Goal: Transaction & Acquisition: Obtain resource

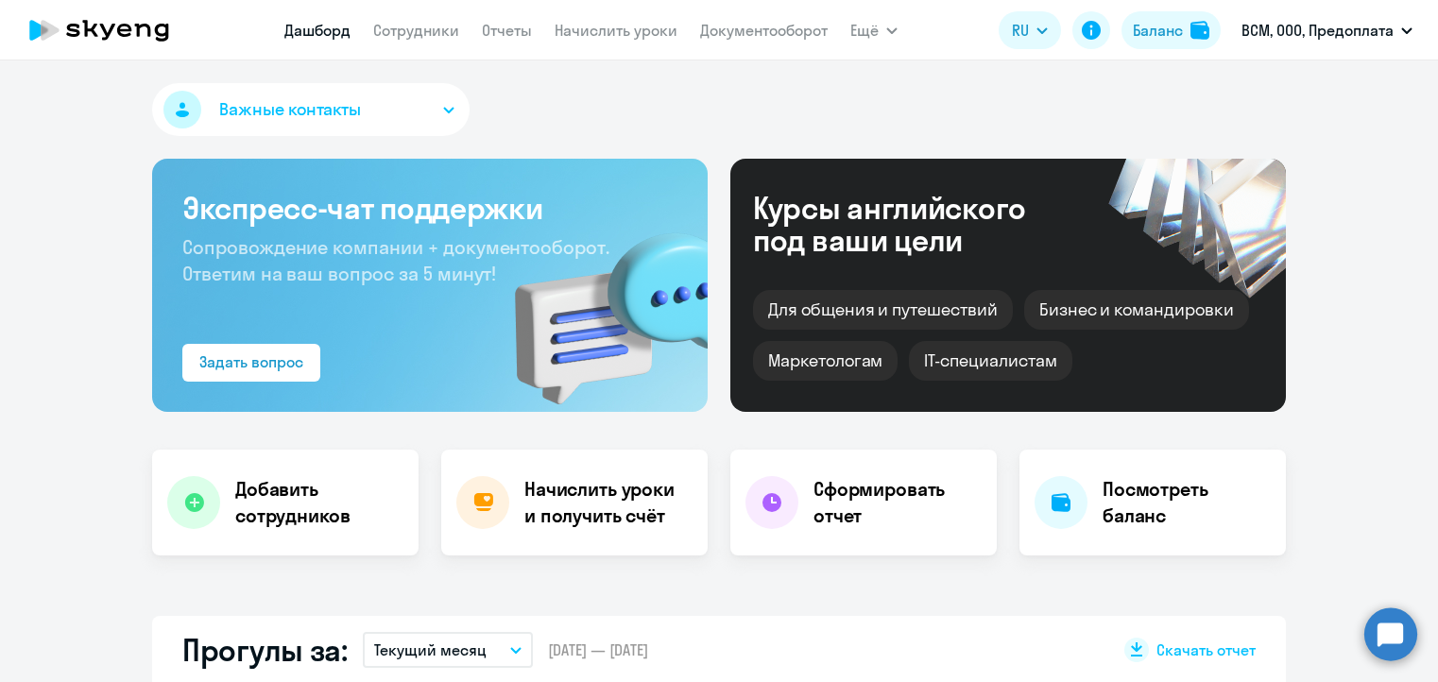
select select "30"
click at [573, 30] on link "Начислить уроки" at bounding box center [616, 30] width 123 height 19
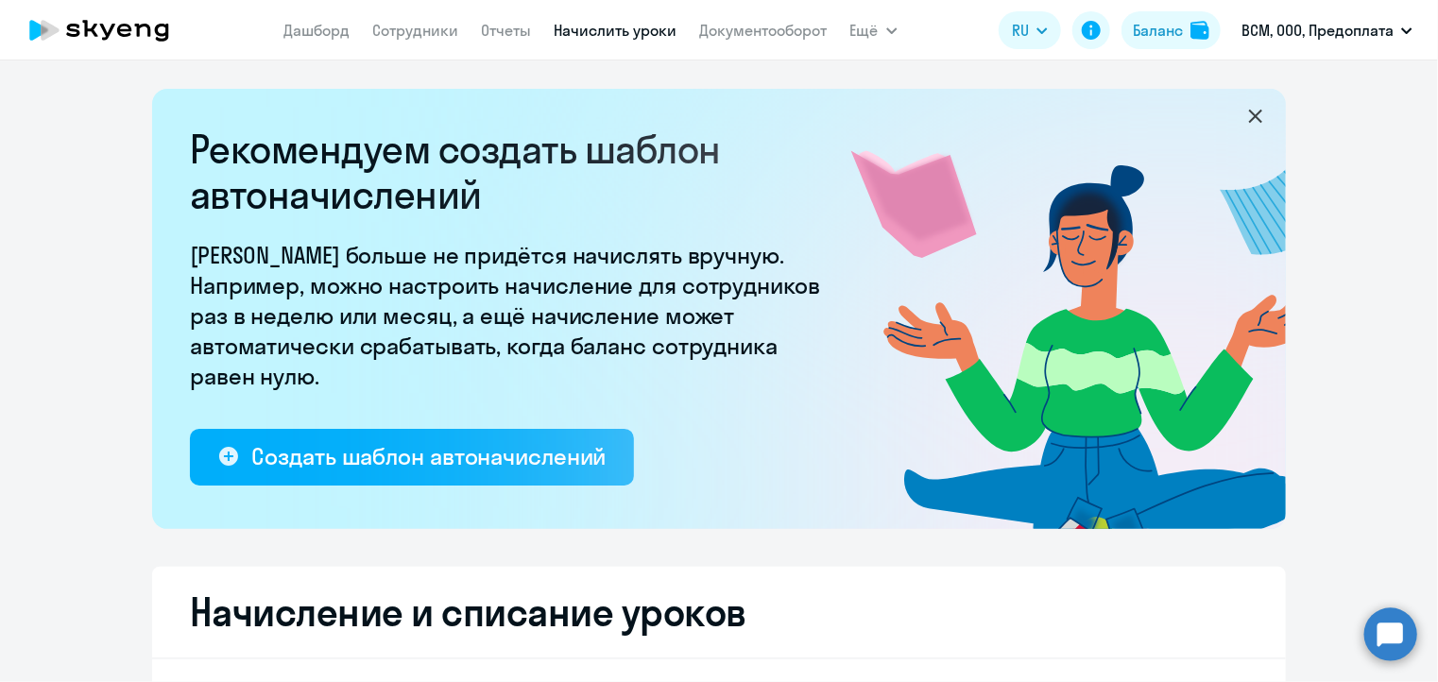
select select "10"
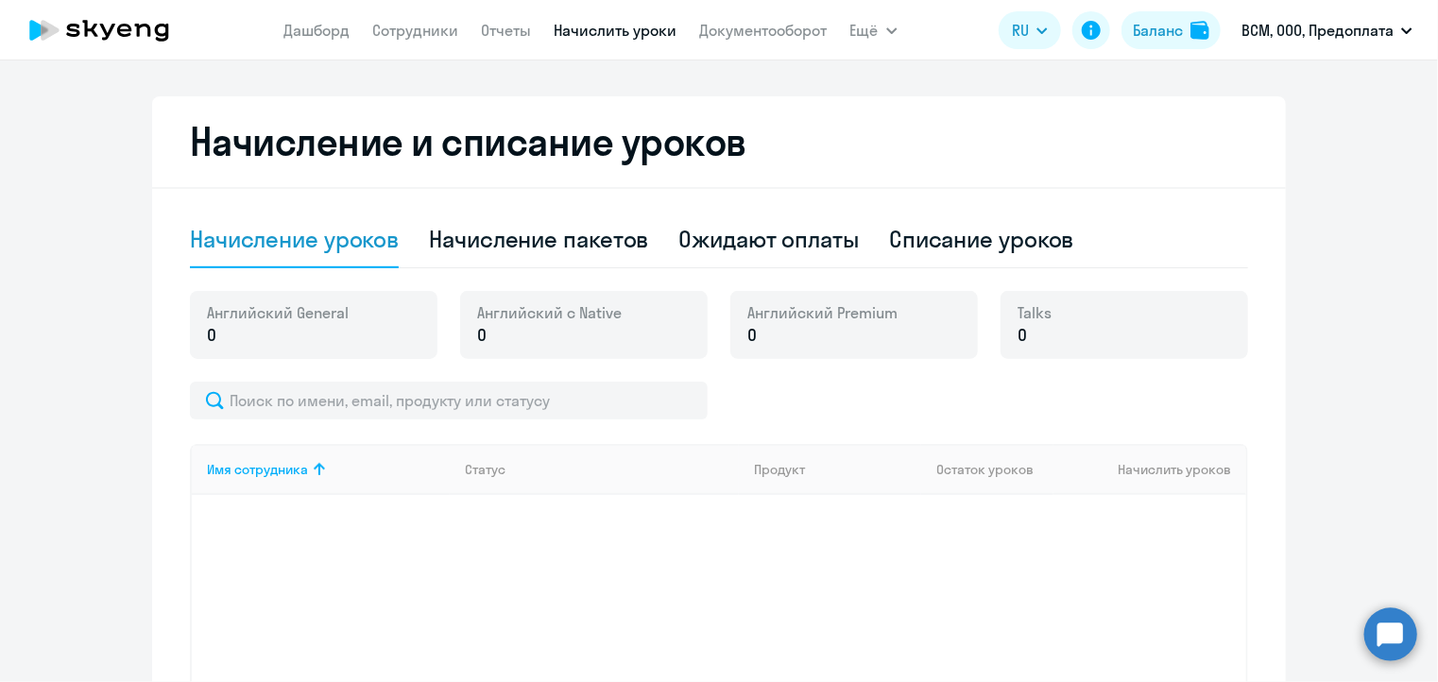
scroll to position [473, 0]
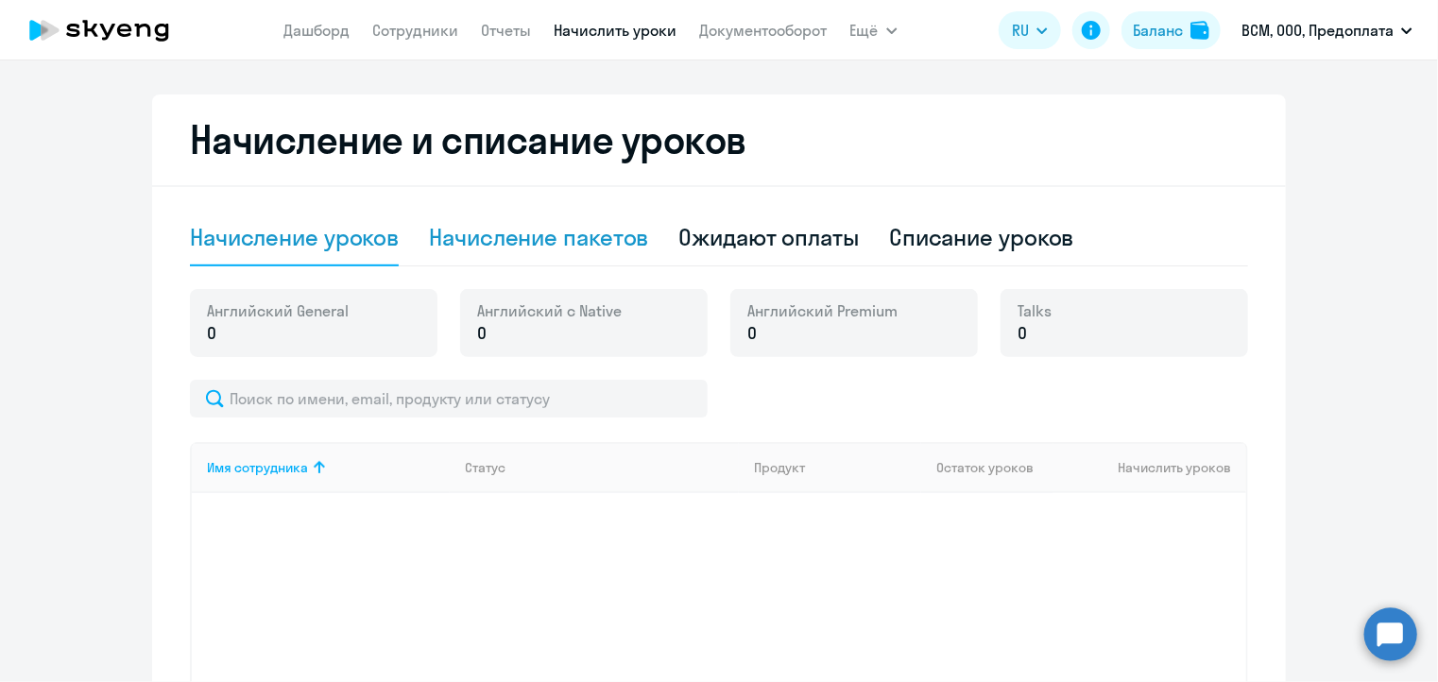
click at [629, 245] on div "Начисление пакетов" at bounding box center [538, 237] width 219 height 30
select select "10"
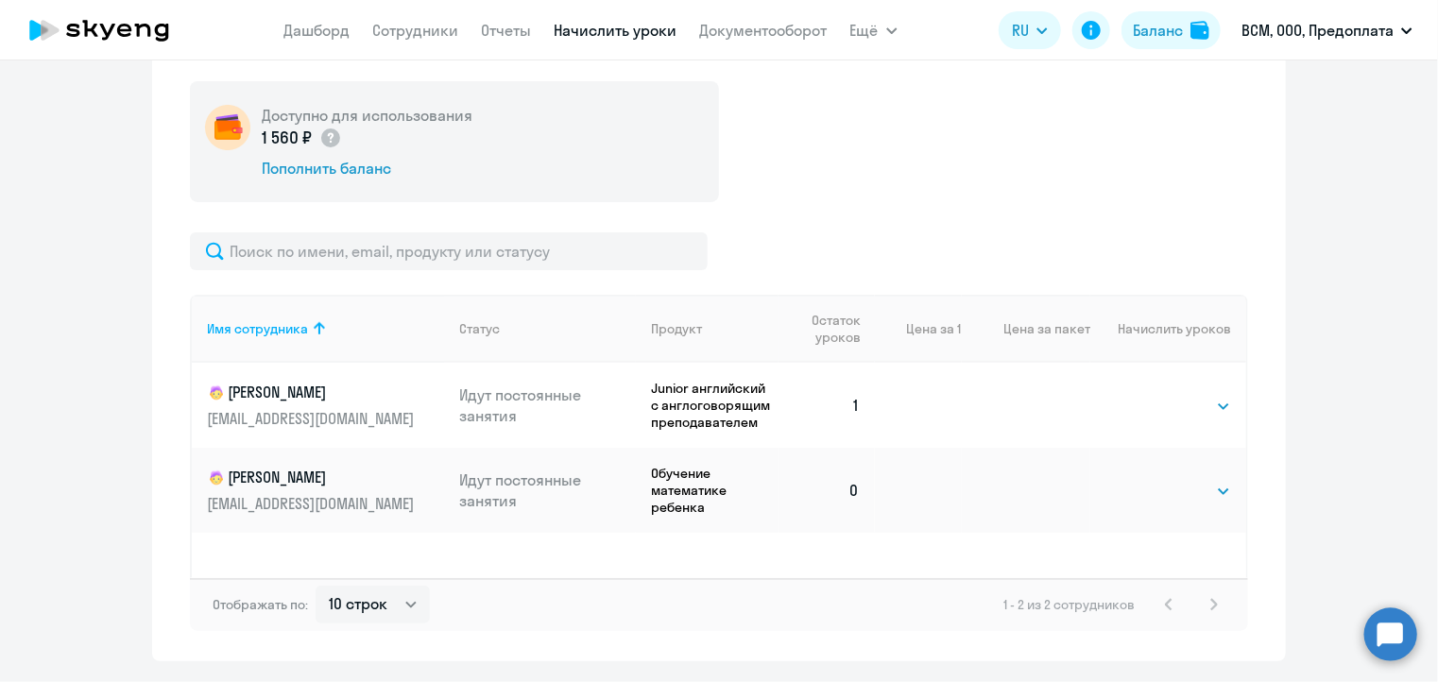
scroll to position [734, 0]
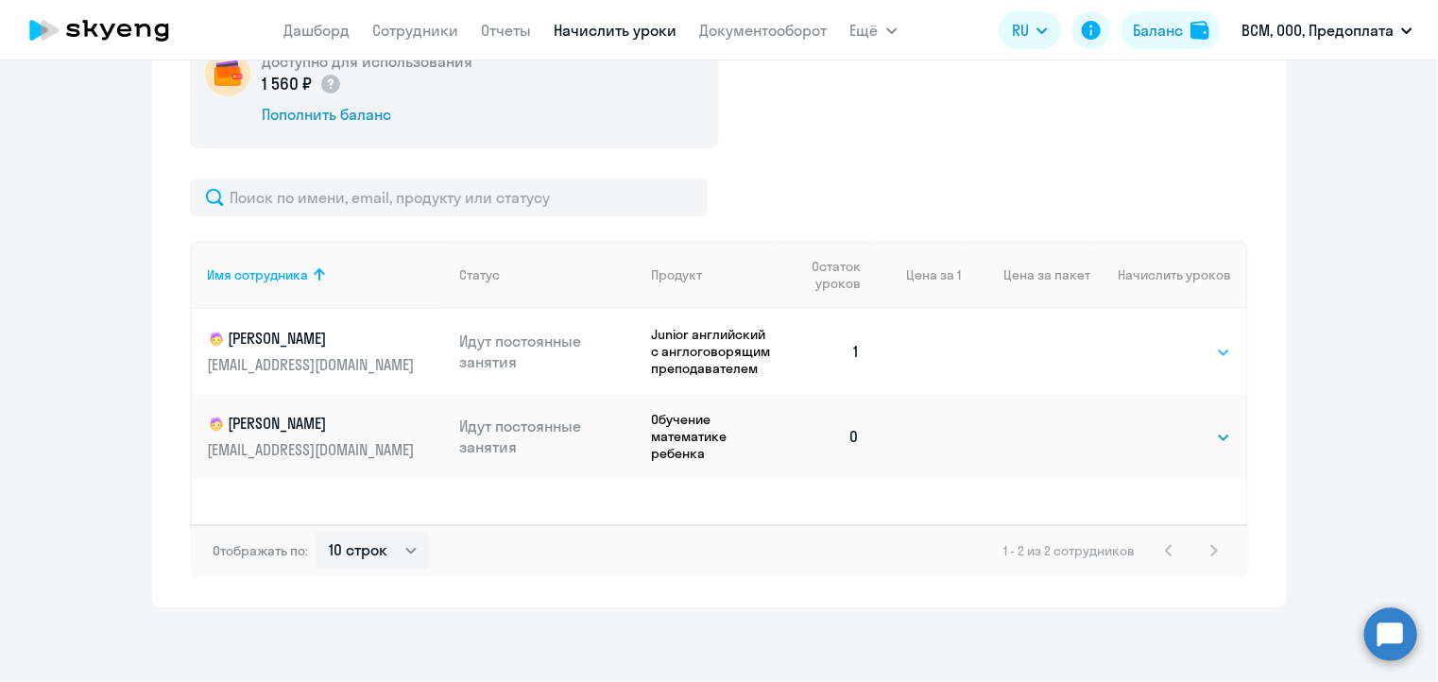
click at [1202, 352] on select "Выбрать 4 8 16 32 64" at bounding box center [1192, 352] width 77 height 23
select select "32"
click at [1154, 341] on select "Выбрать 4 8 16 32 64" at bounding box center [1192, 352] width 77 height 23
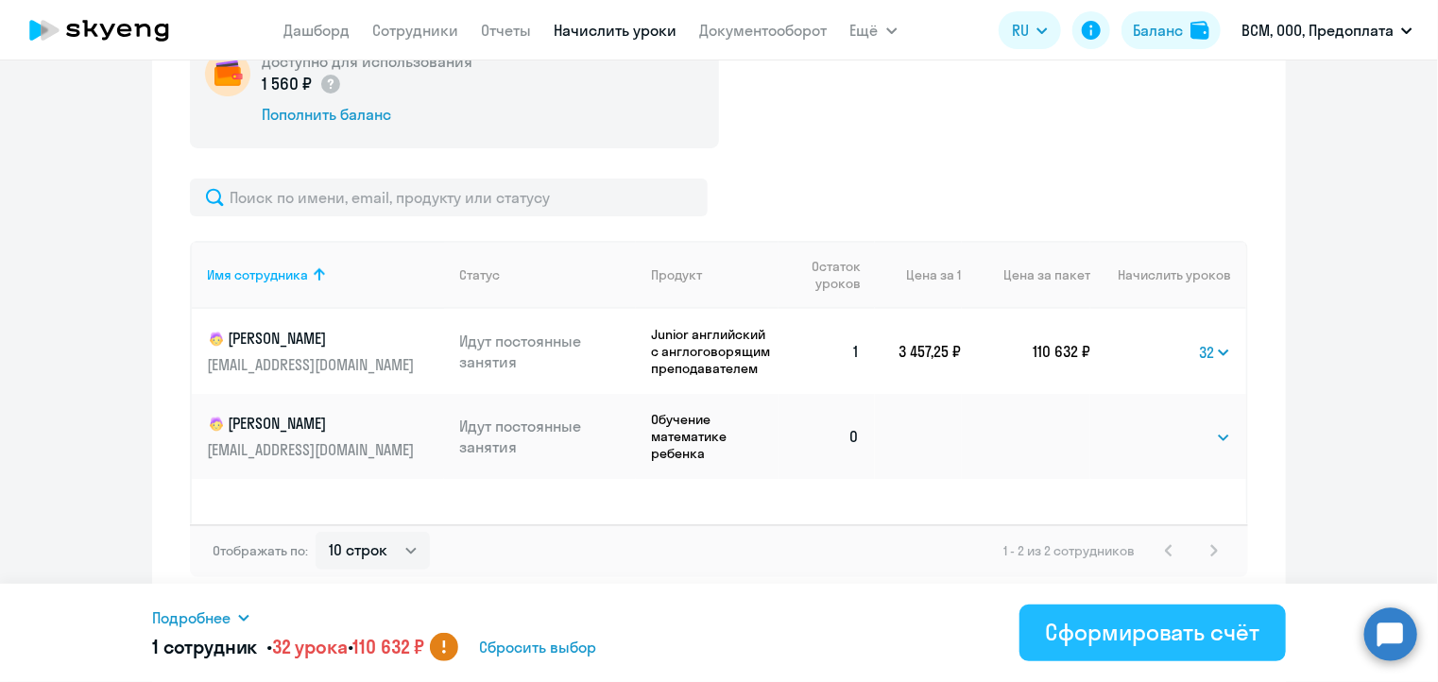
click at [1121, 632] on div "Сформировать счёт" at bounding box center [1153, 632] width 214 height 30
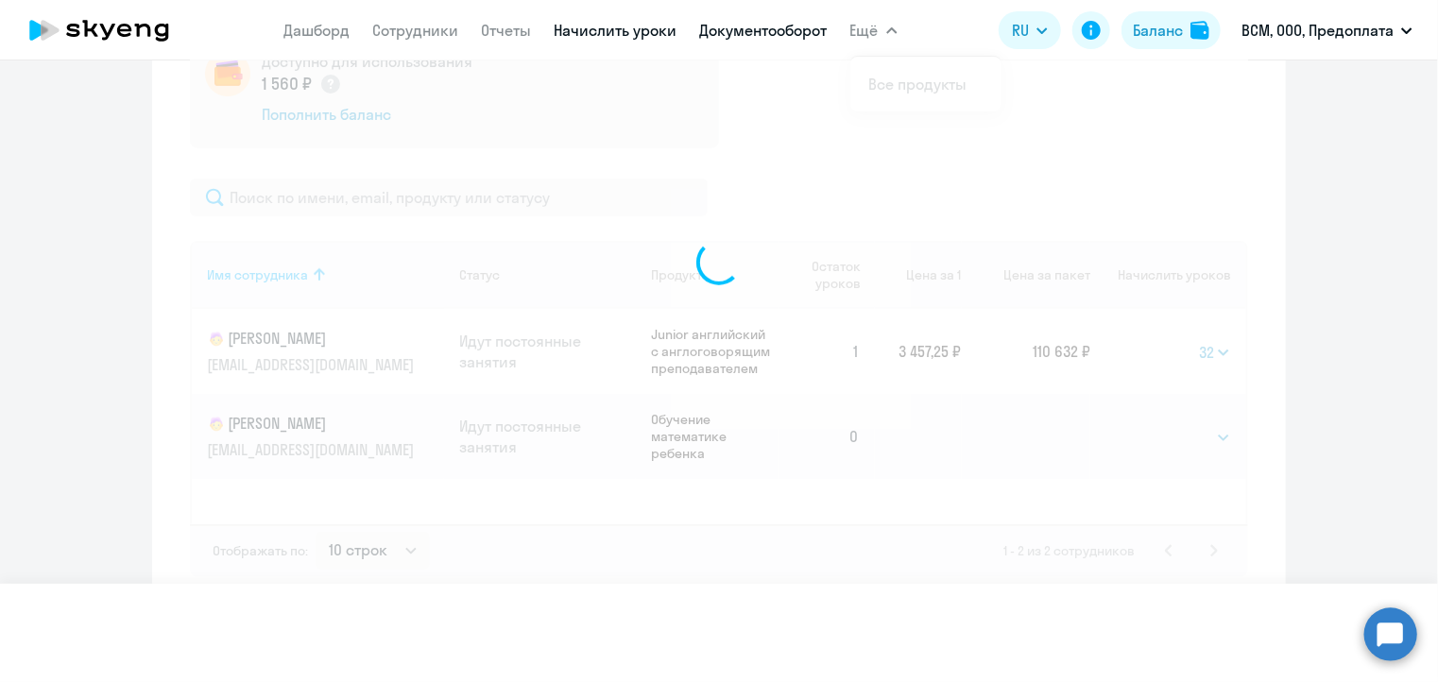
select select
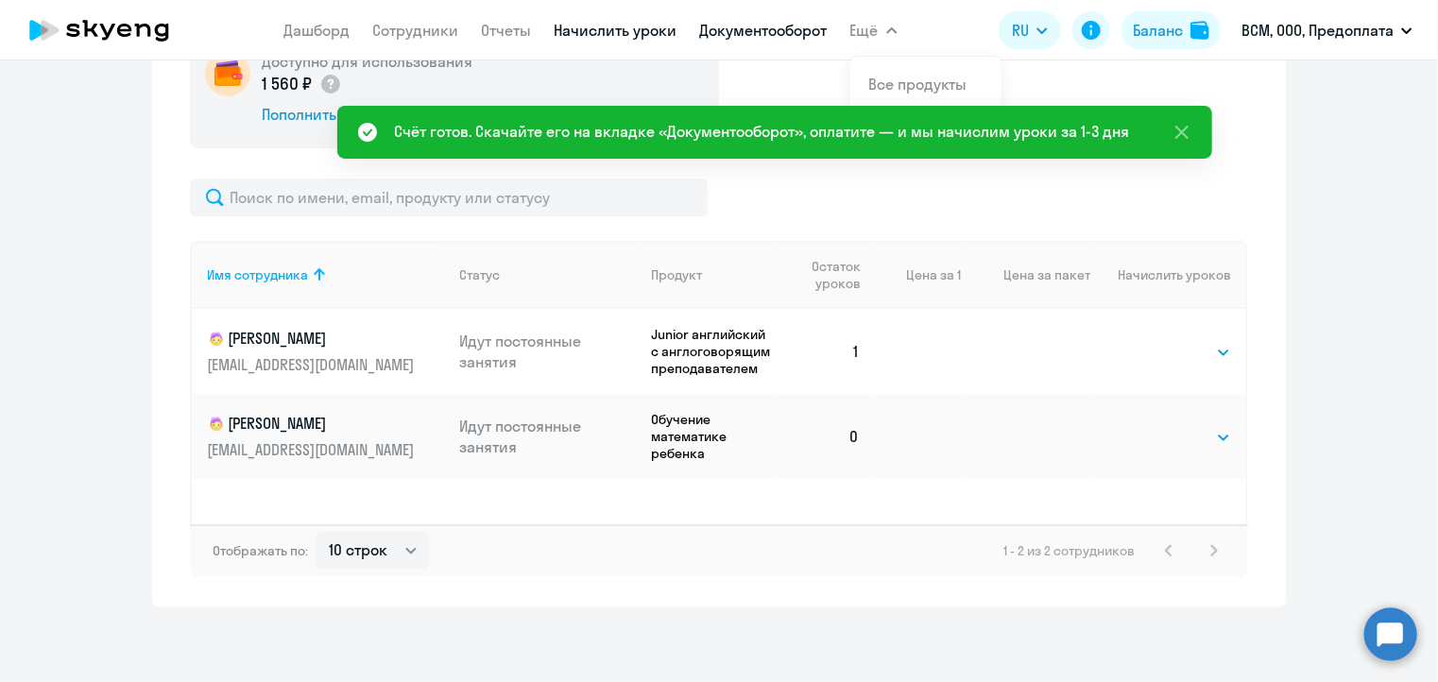
click at [798, 28] on link "Документооборот" at bounding box center [764, 30] width 128 height 19
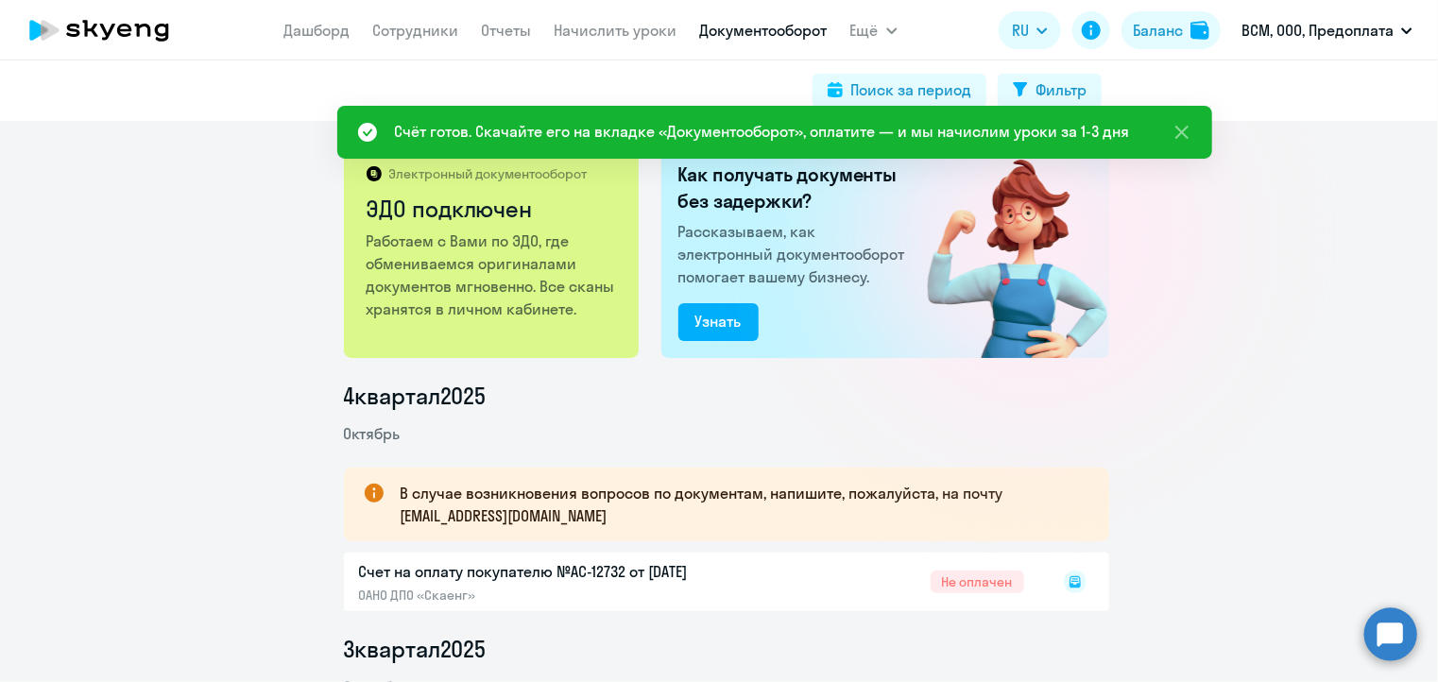
click at [1066, 580] on rect at bounding box center [1075, 582] width 23 height 23
click at [1055, 579] on div at bounding box center [1055, 581] width 62 height 43
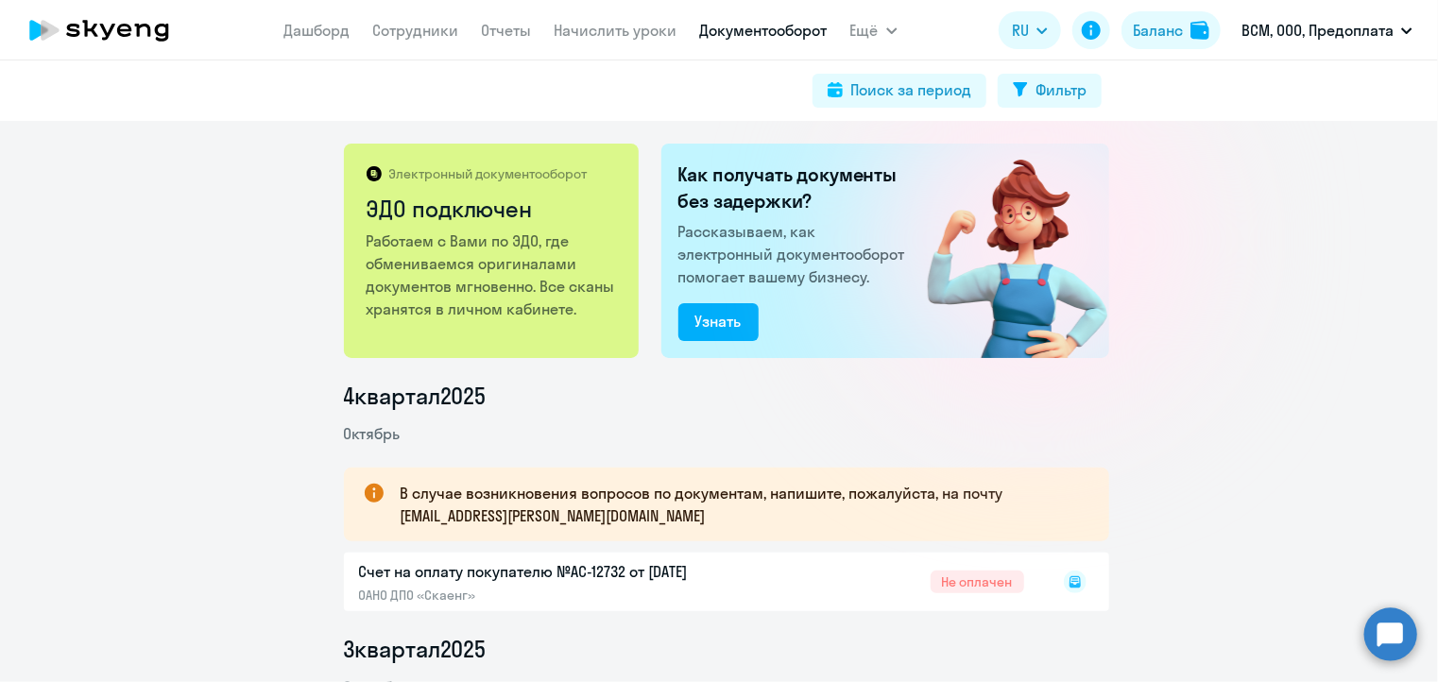
click at [1072, 581] on icon at bounding box center [1075, 581] width 7 height 1
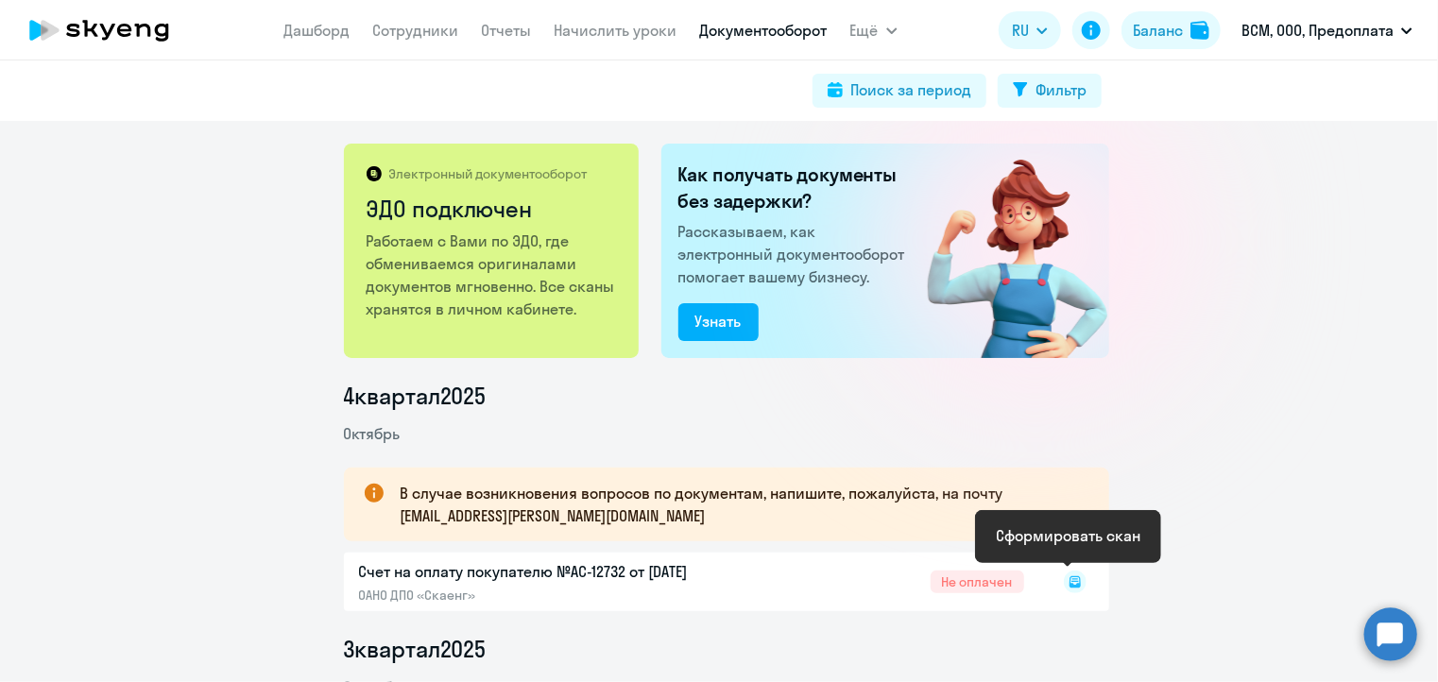
click at [1069, 583] on rect at bounding box center [1075, 582] width 23 height 23
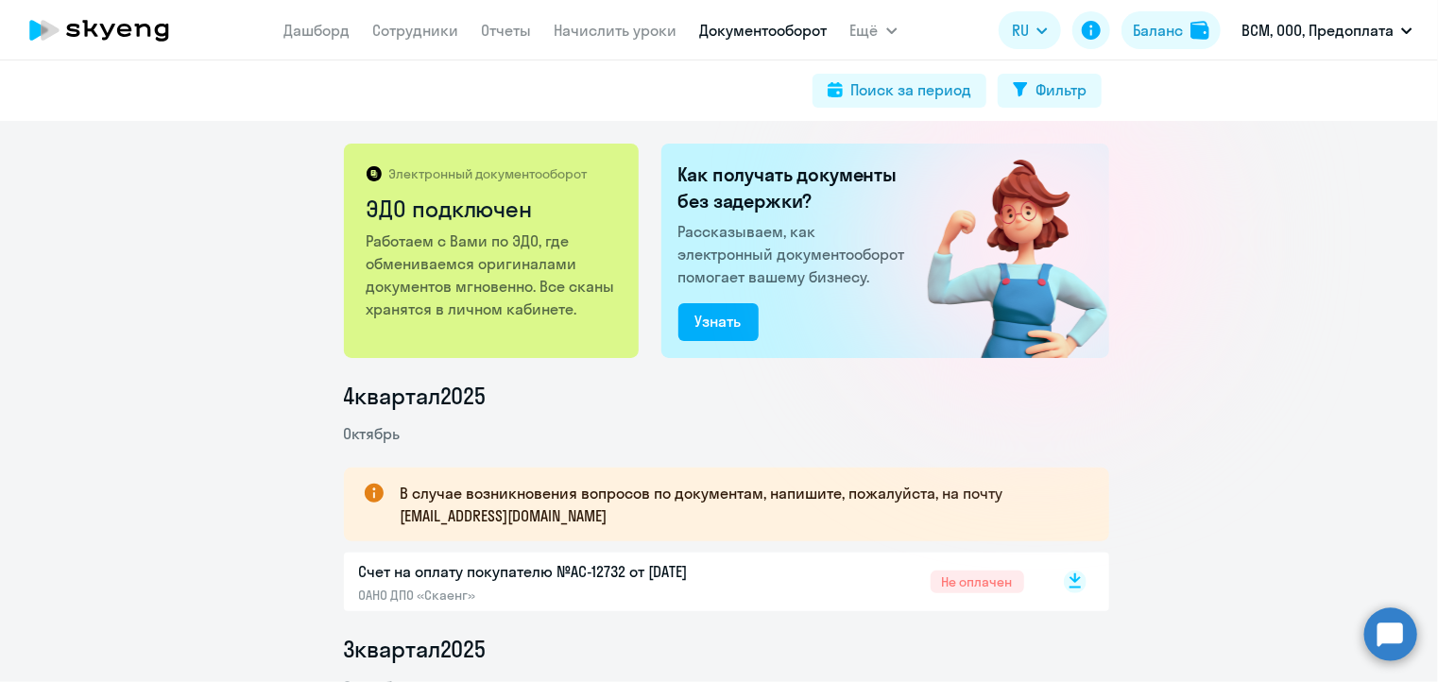
click at [1074, 579] on rect at bounding box center [1075, 582] width 23 height 23
click at [342, 33] on link "Дашборд" at bounding box center [317, 30] width 66 height 19
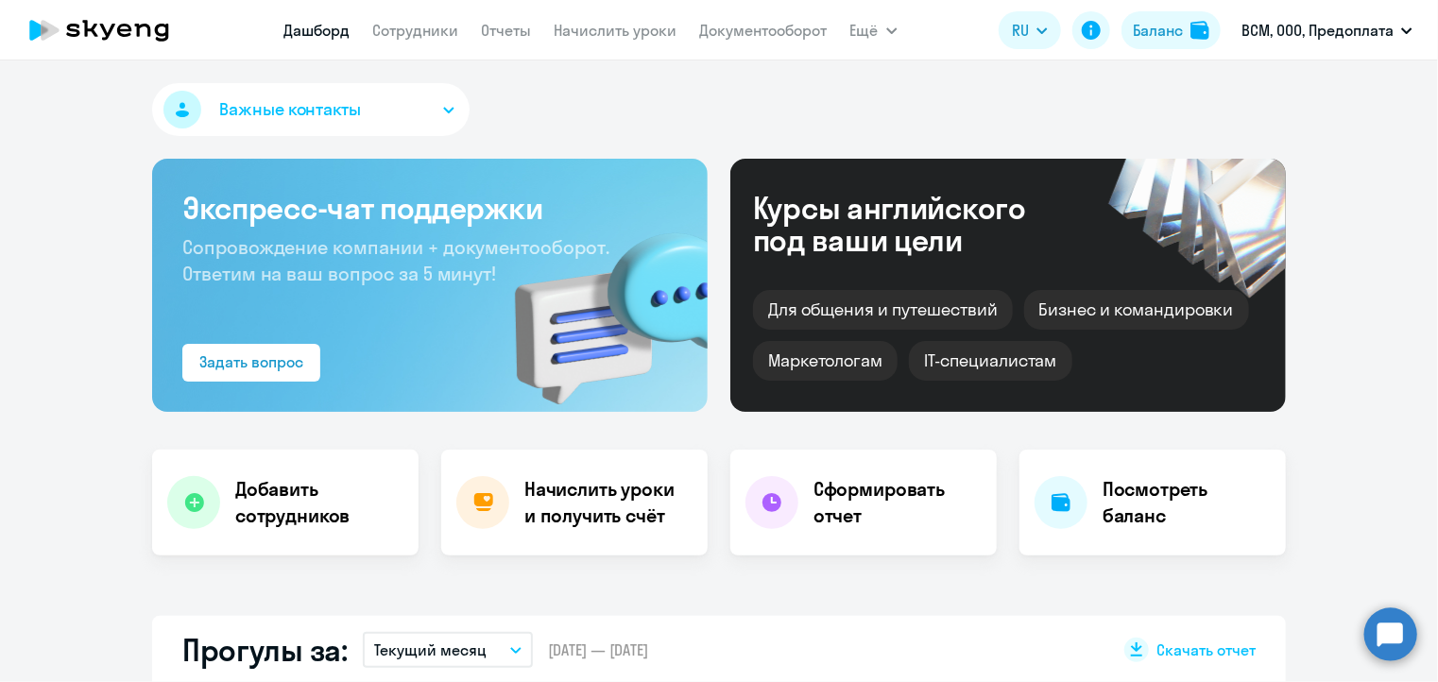
select select "30"
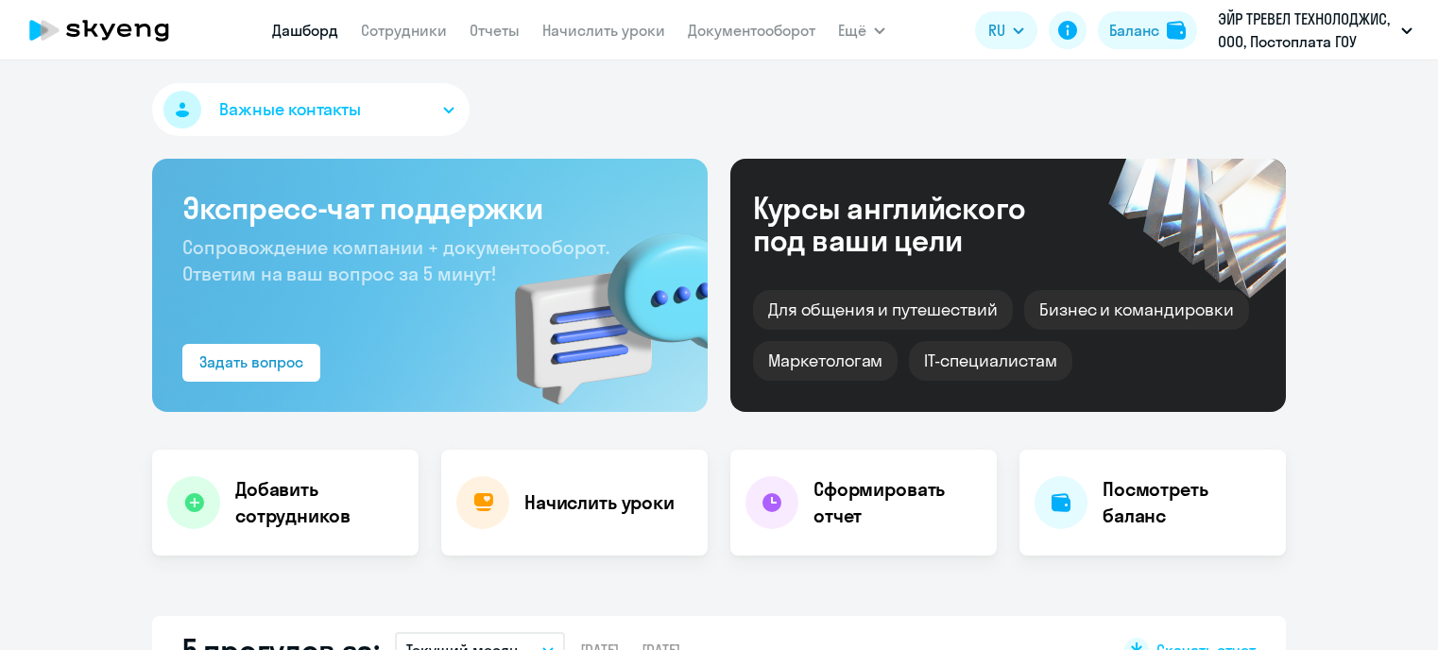
select select "30"
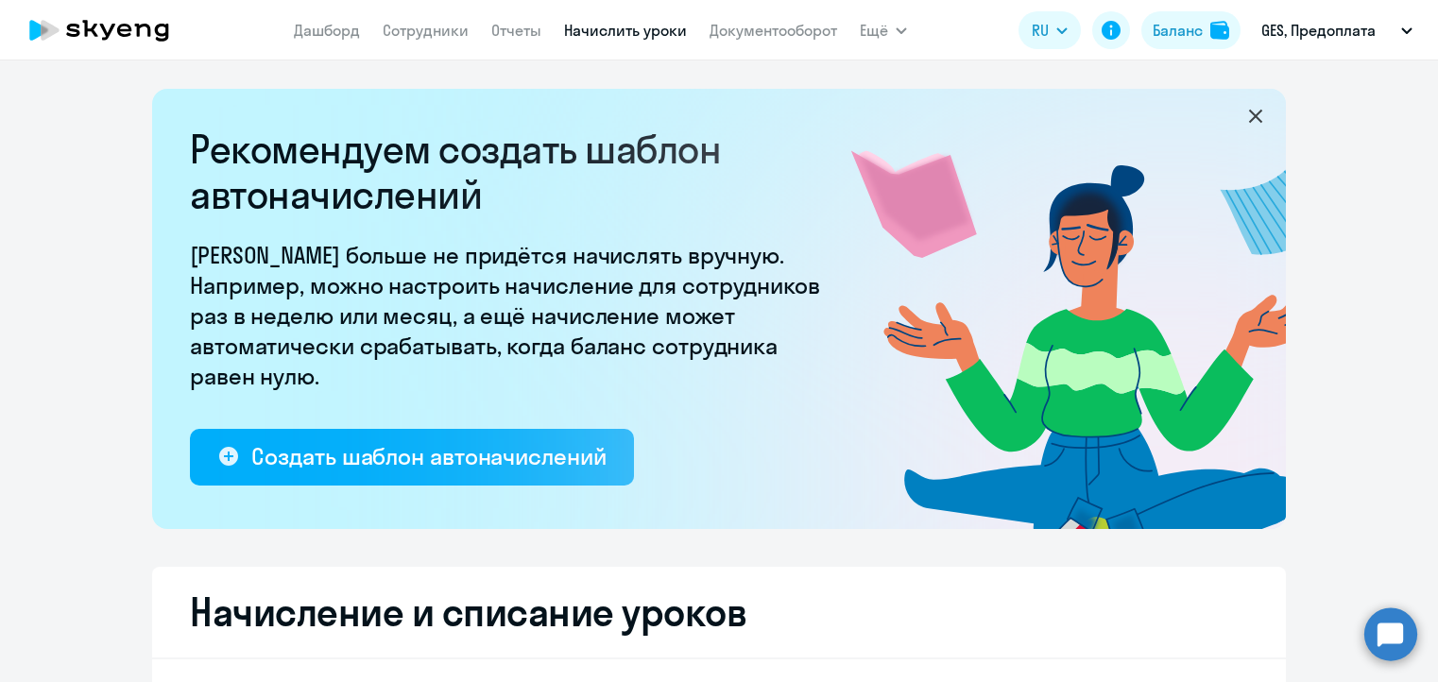
select select "10"
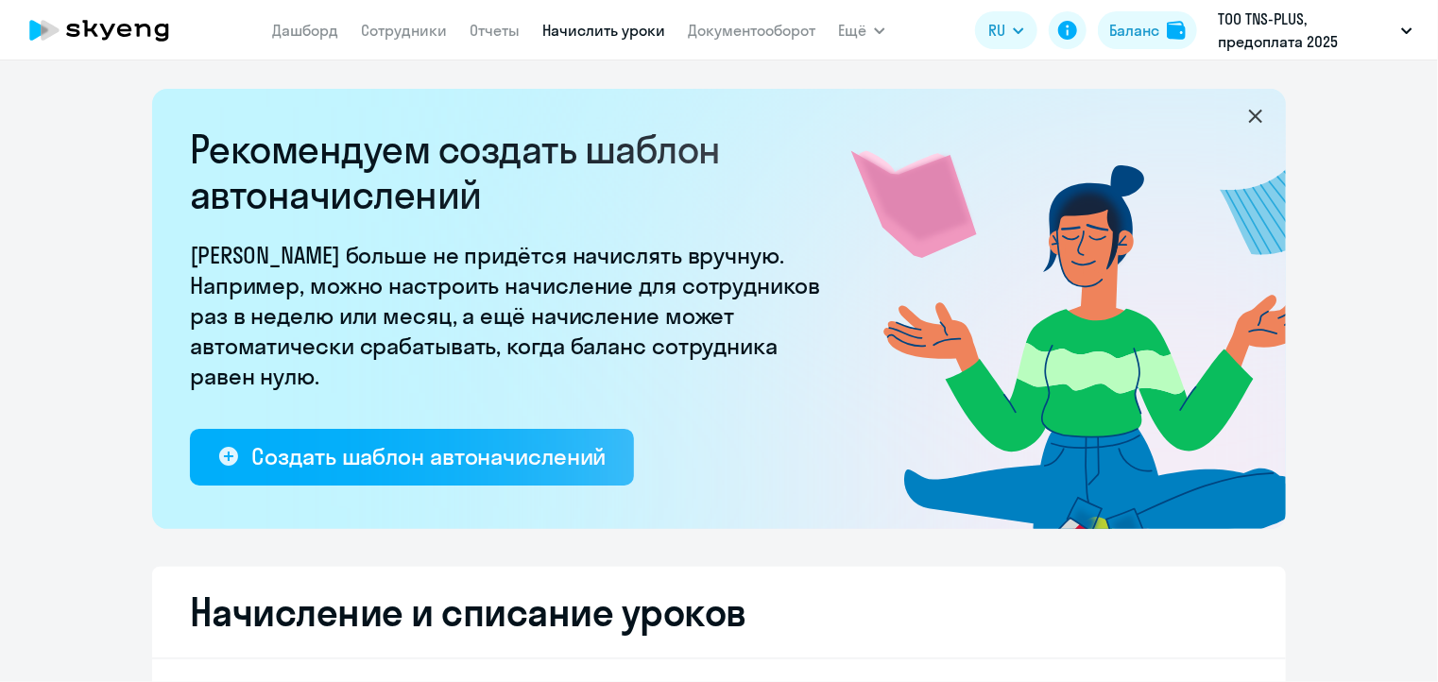
select select "10"
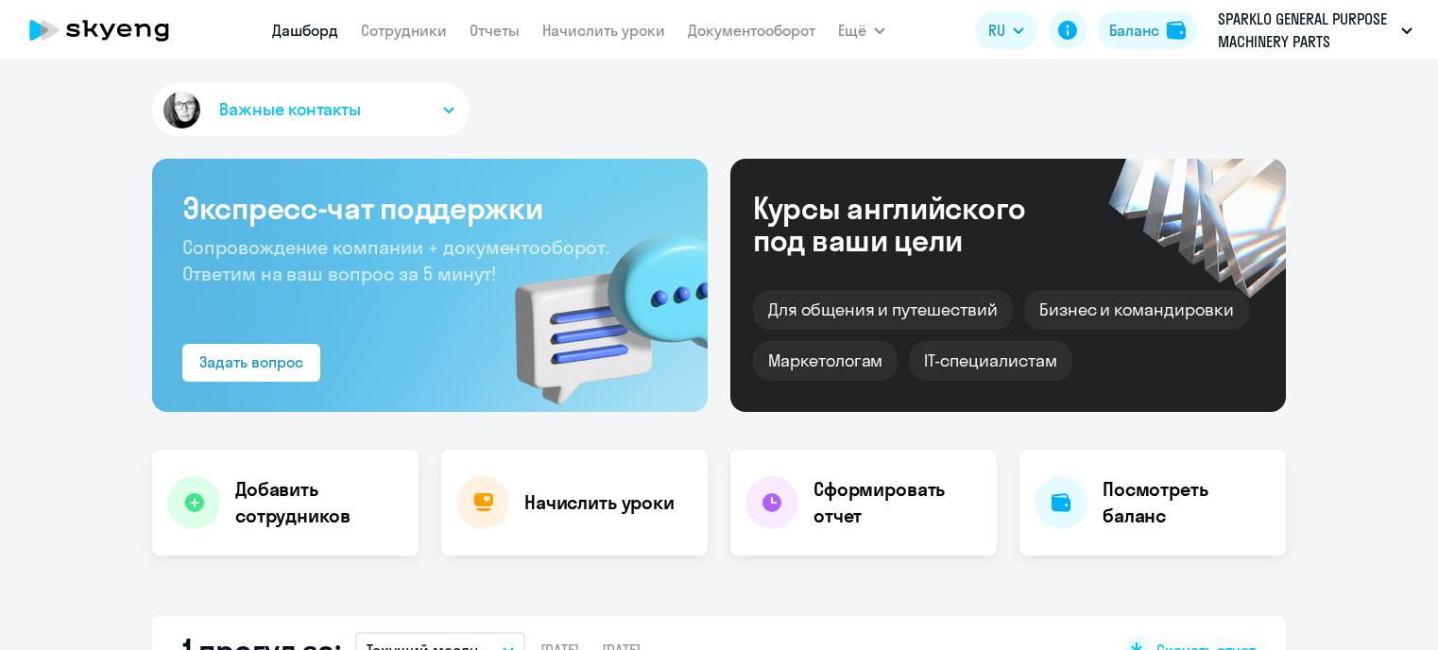
select select "30"
